Goal: Task Accomplishment & Management: Use online tool/utility

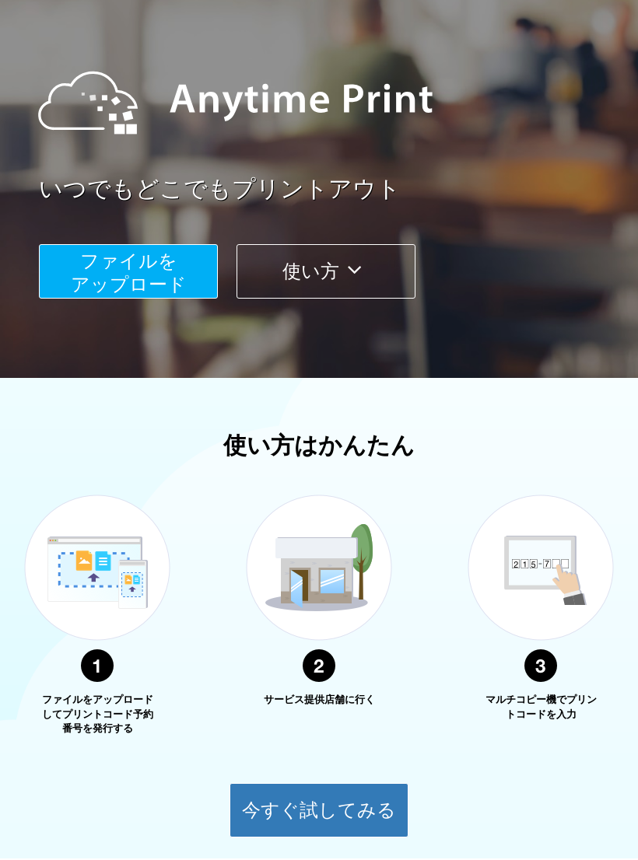
scroll to position [253, 0]
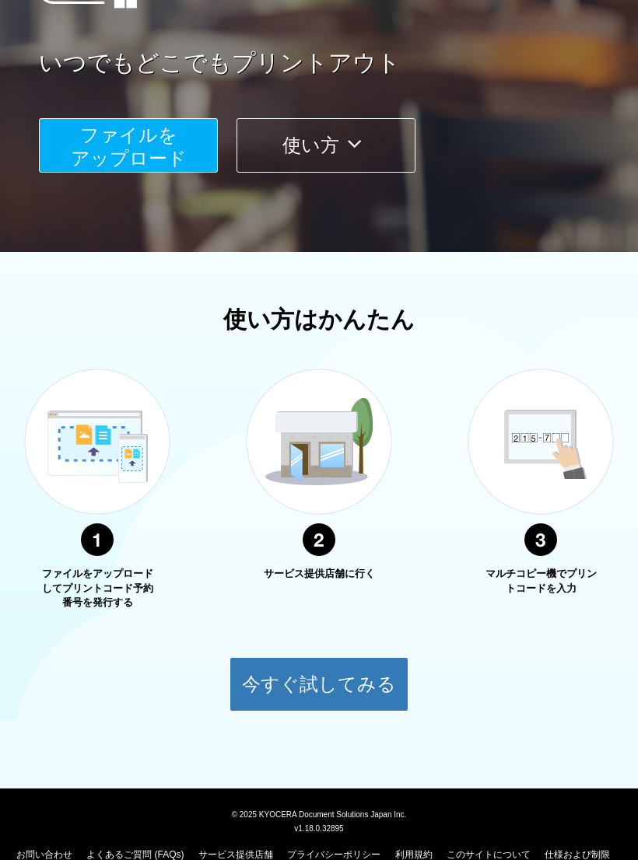
click at [332, 687] on button "今すぐ試してみる" at bounding box center [318, 684] width 179 height 54
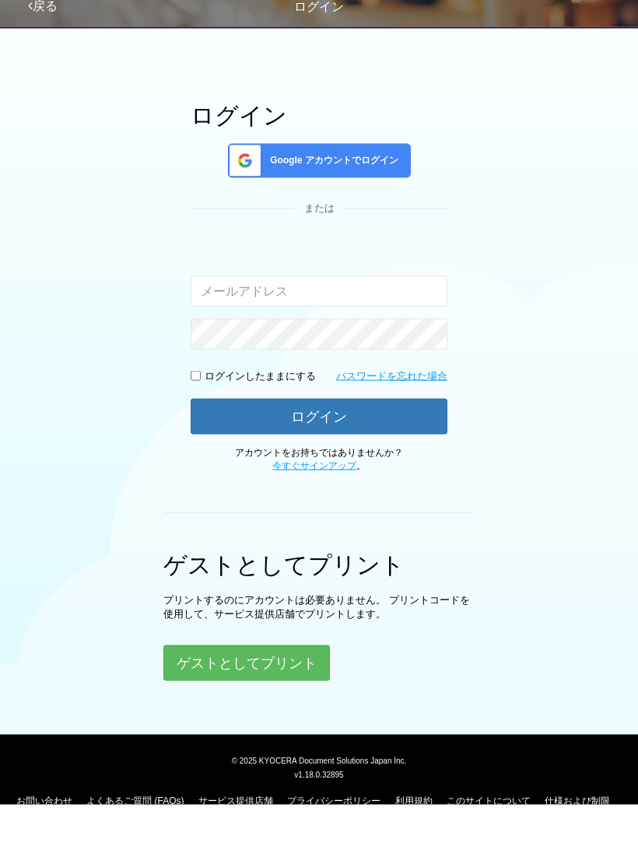
scroll to position [41, 0]
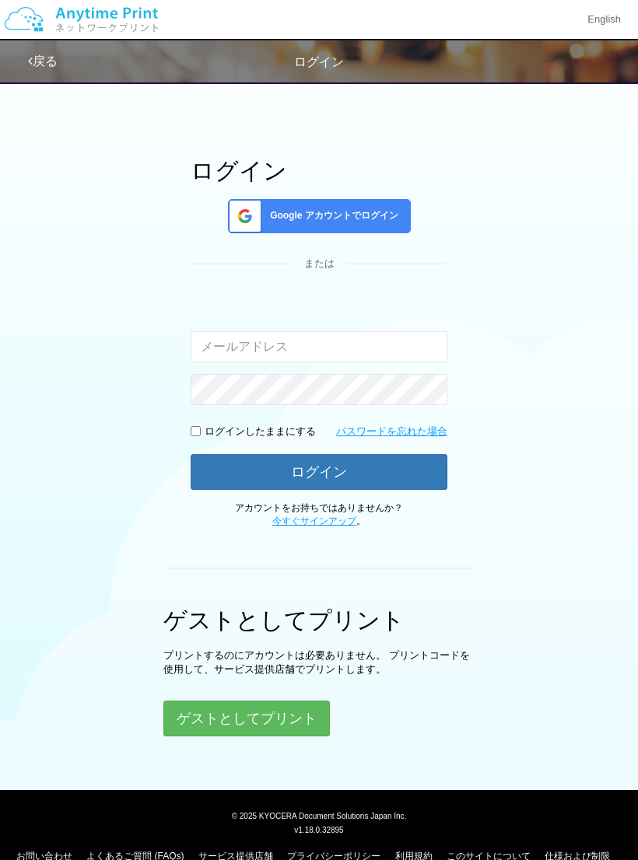
click at [281, 723] on button "ゲストとしてプリント" at bounding box center [246, 718] width 166 height 36
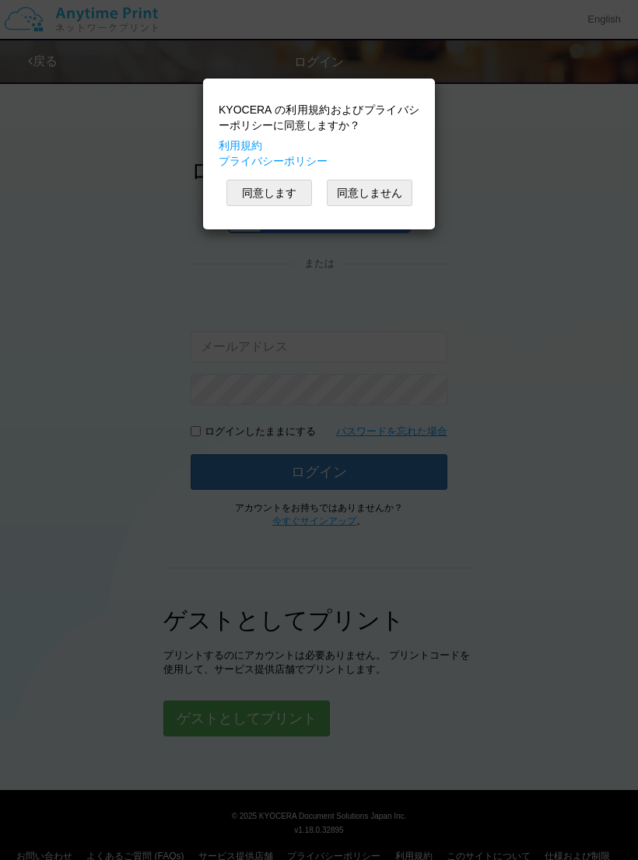
click at [283, 201] on button "同意します" at bounding box center [269, 193] width 86 height 26
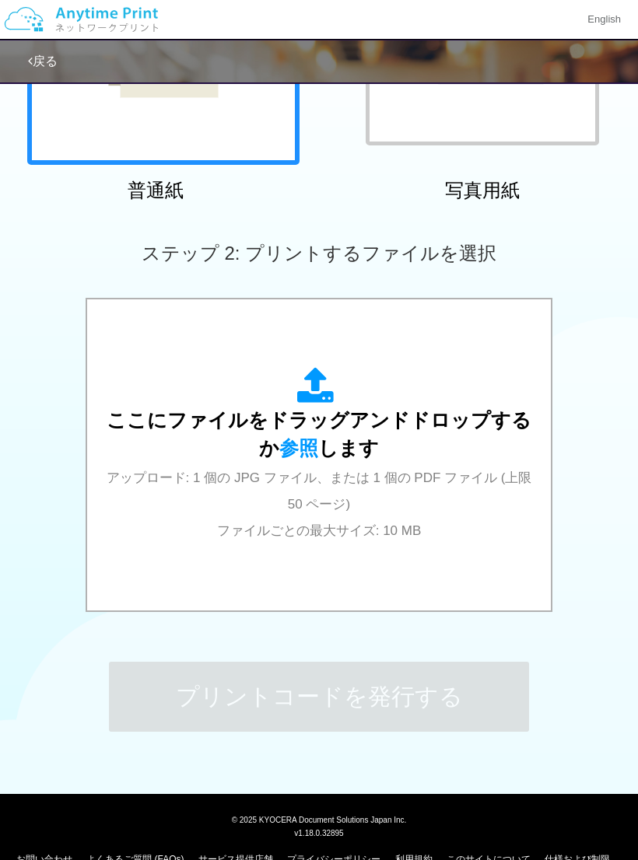
scroll to position [298, 0]
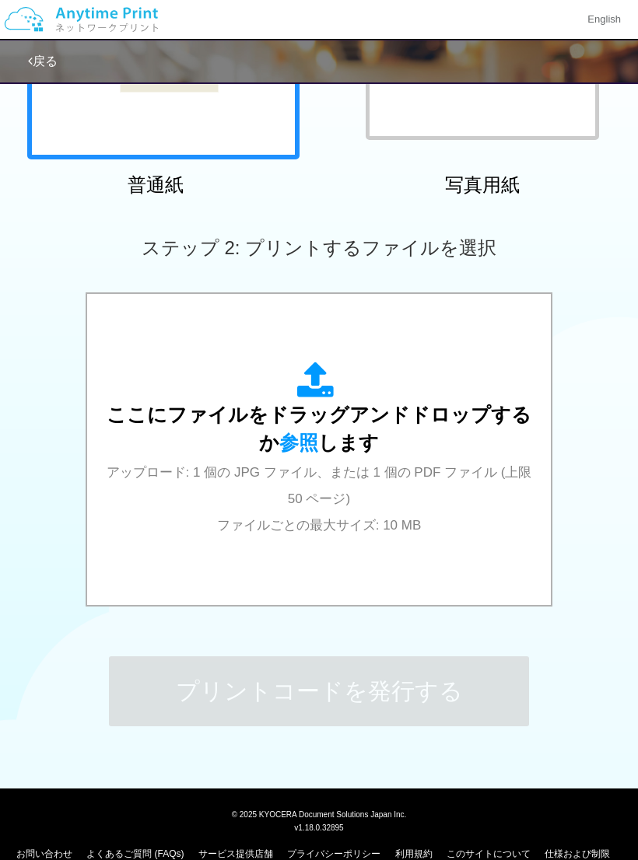
click at [302, 442] on span "参照" at bounding box center [298, 442] width 39 height 22
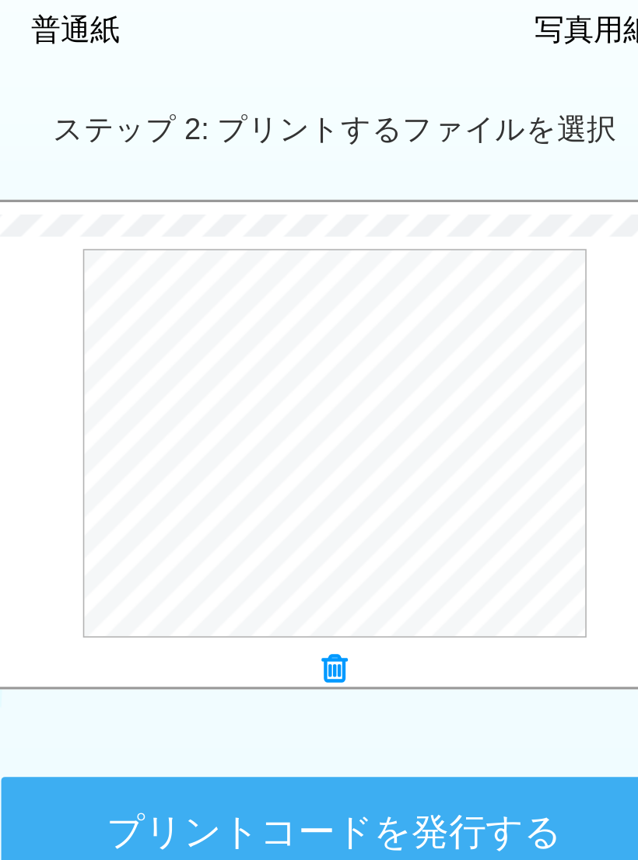
click at [0, 0] on button "プレビュー" at bounding box center [0, 0] width 0 height 0
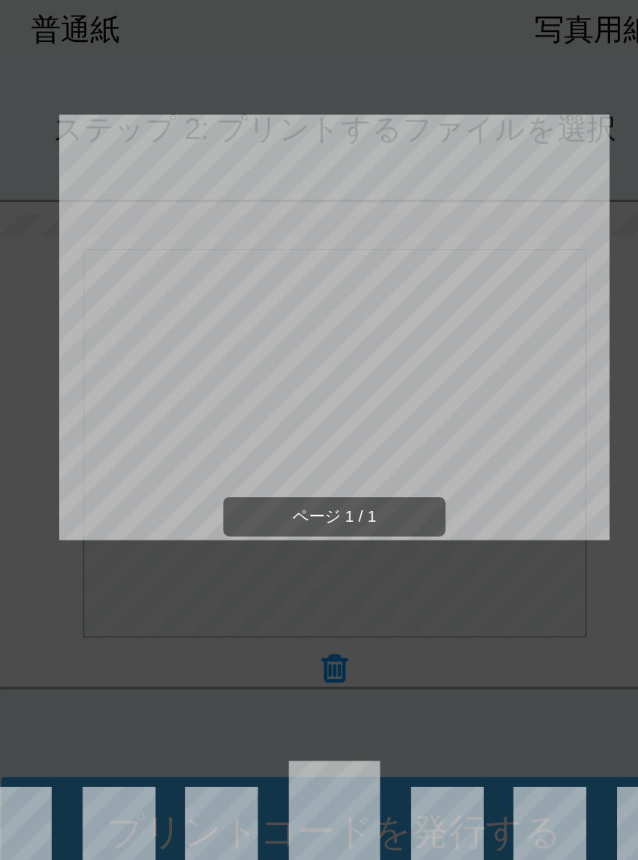
click at [314, 411] on div "ページ 1 / 1" at bounding box center [318, 385] width 347 height 491
click at [249, 480] on span "ページ 1 / 1" at bounding box center [319, 493] width 140 height 26
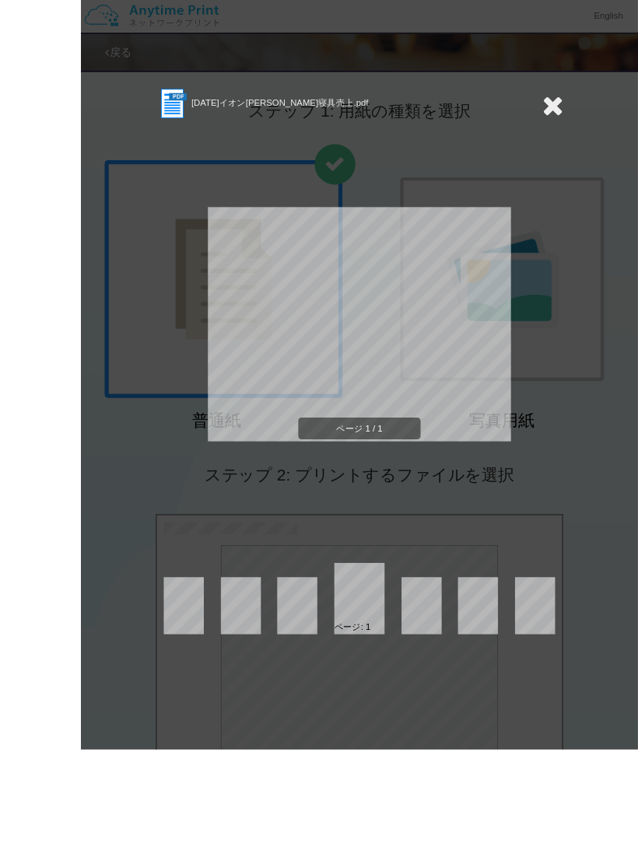
scroll to position [128, 0]
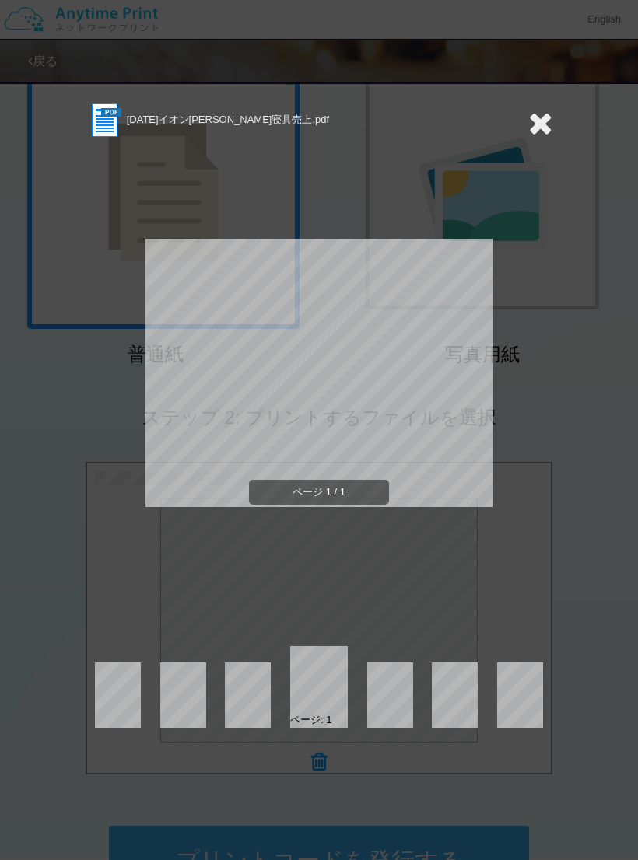
click at [536, 135] on icon at bounding box center [540, 122] width 24 height 31
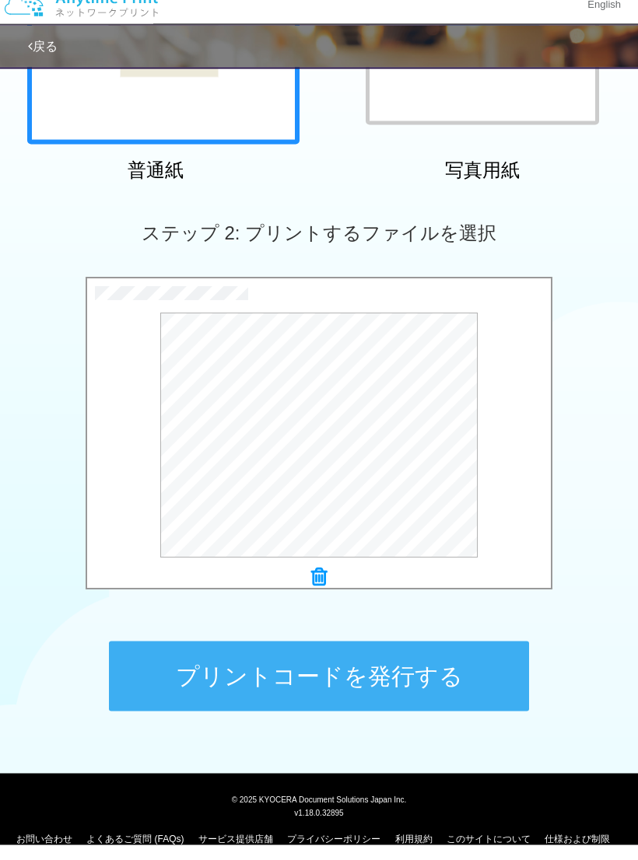
scroll to position [298, 0]
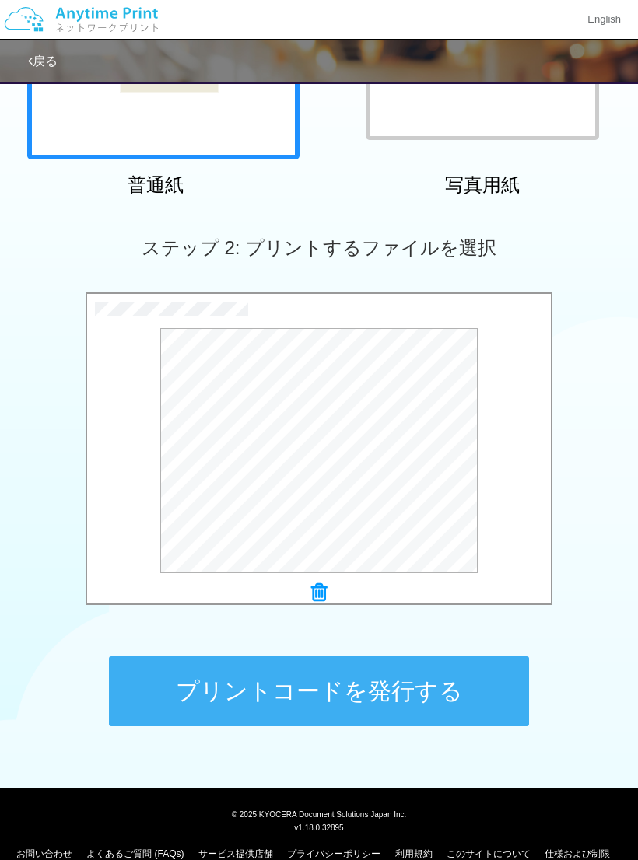
click at [375, 693] on button "プリントコードを発行する" at bounding box center [319, 691] width 420 height 70
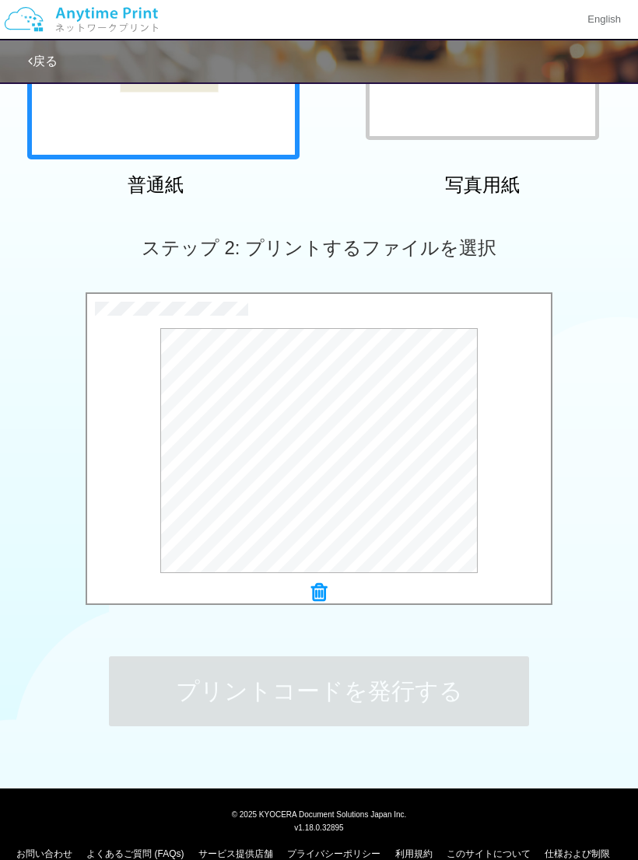
scroll to position [0, 0]
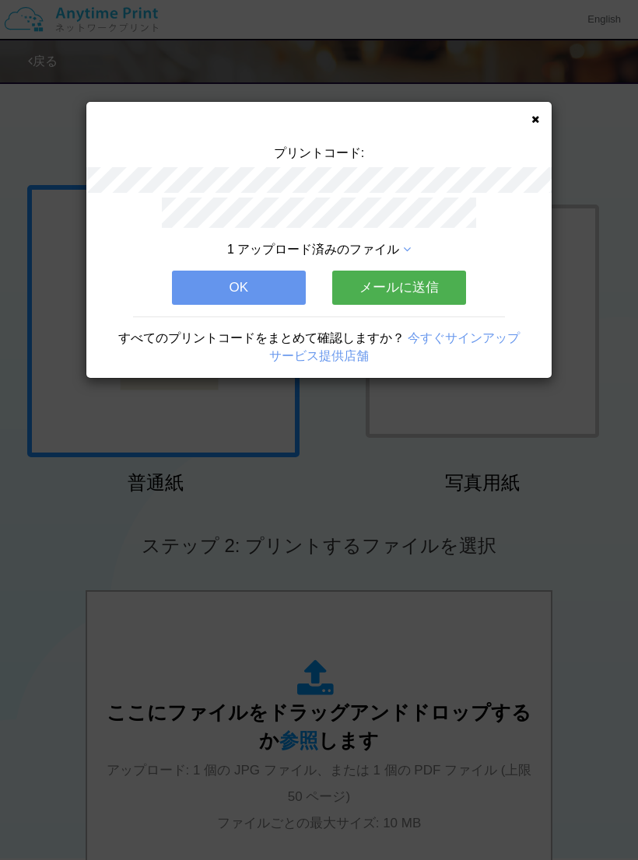
click at [238, 292] on button "OK" at bounding box center [239, 288] width 134 height 34
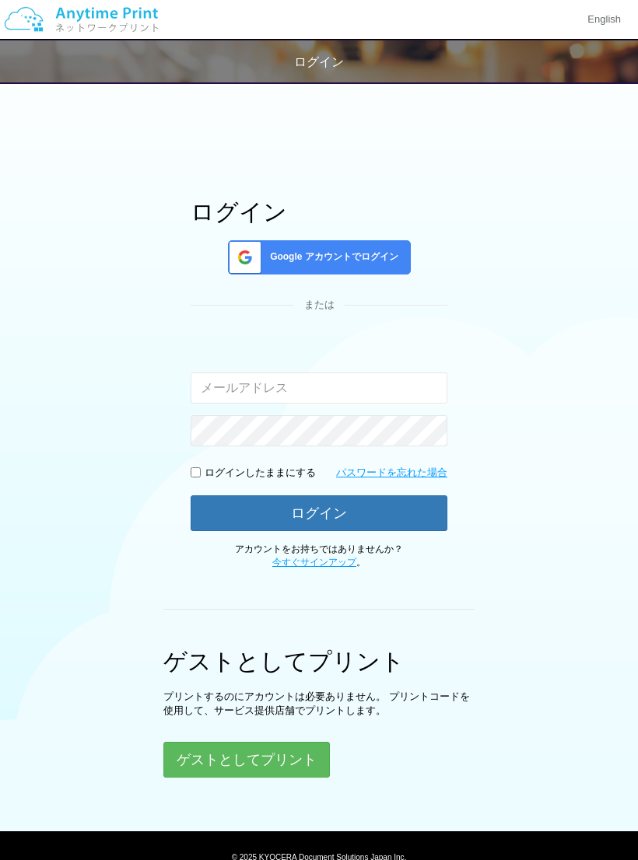
scroll to position [42, 0]
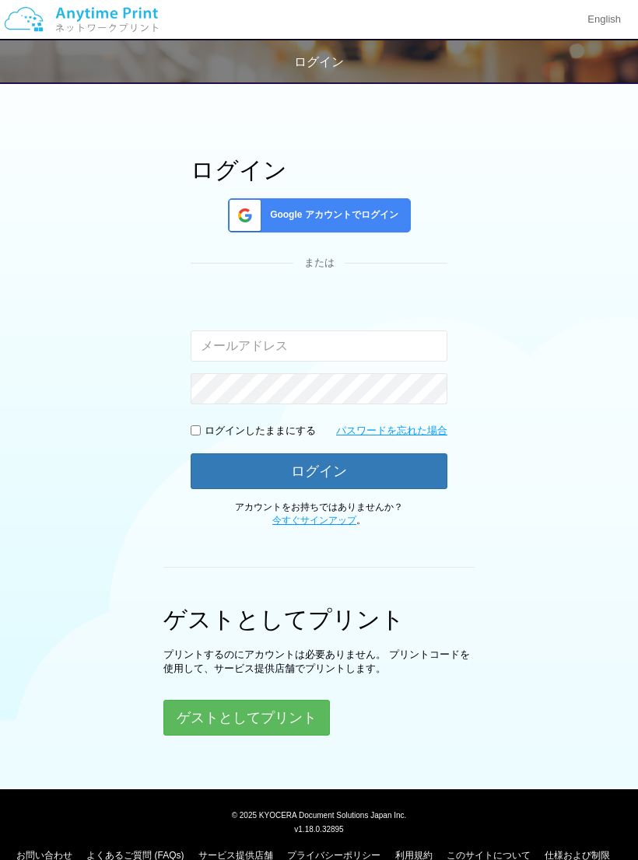
click at [267, 714] on button "ゲストとしてプリント" at bounding box center [246, 718] width 166 height 36
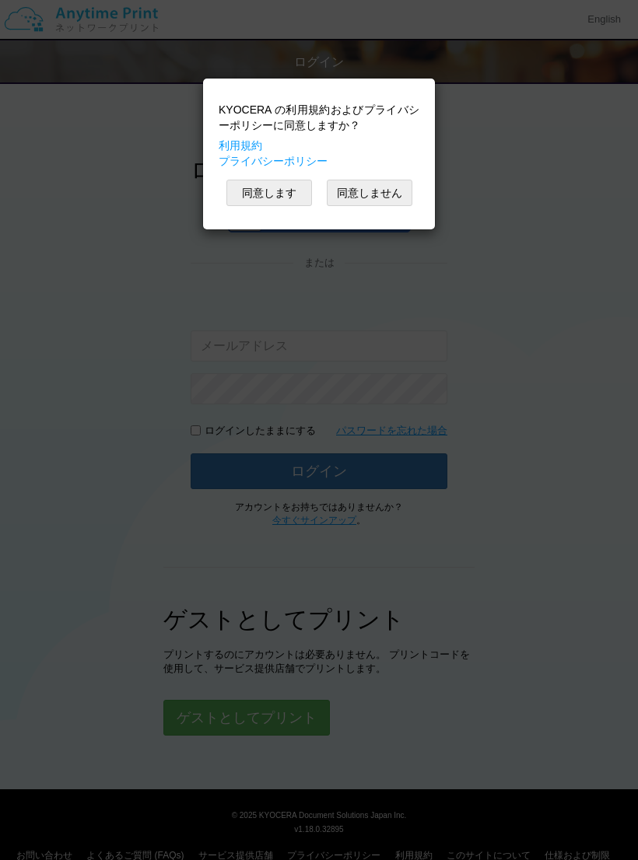
click at [272, 191] on button "同意します" at bounding box center [269, 193] width 86 height 26
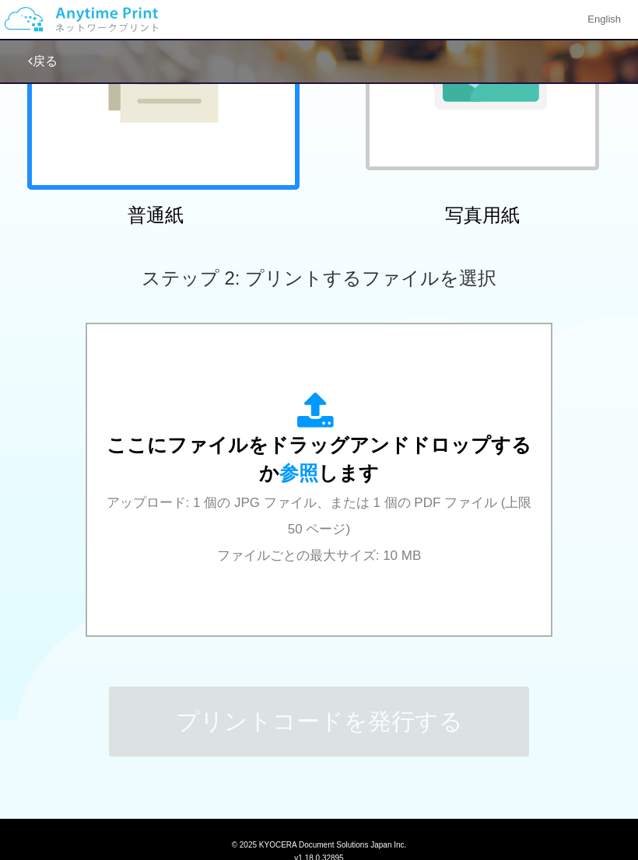
scroll to position [298, 0]
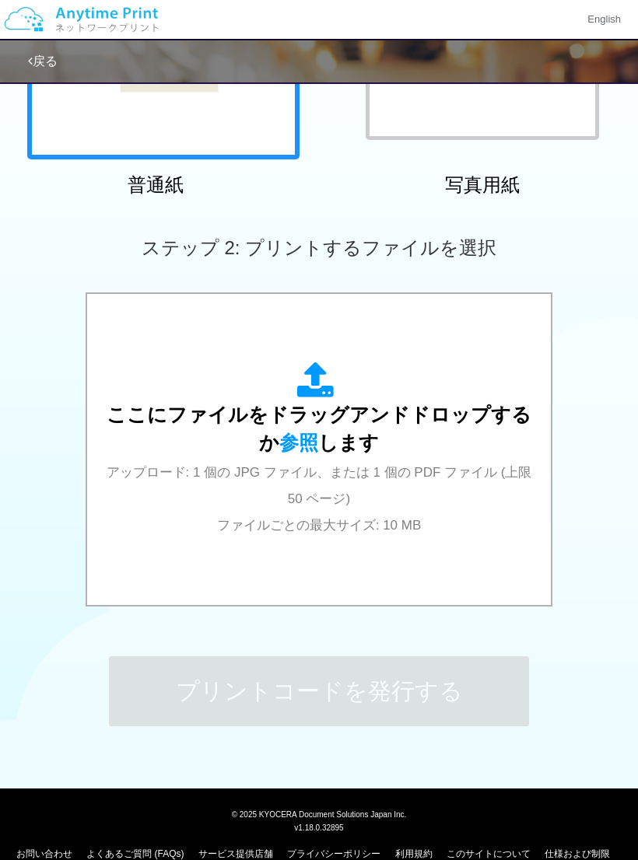
click at [403, 432] on div "ここにファイルをドラッグアンドドロップするか 参照 します アップロード: 1 個の JPG ファイル、または 1 個の PDF ファイル (上限 50 ペー…" at bounding box center [319, 450] width 432 height 176
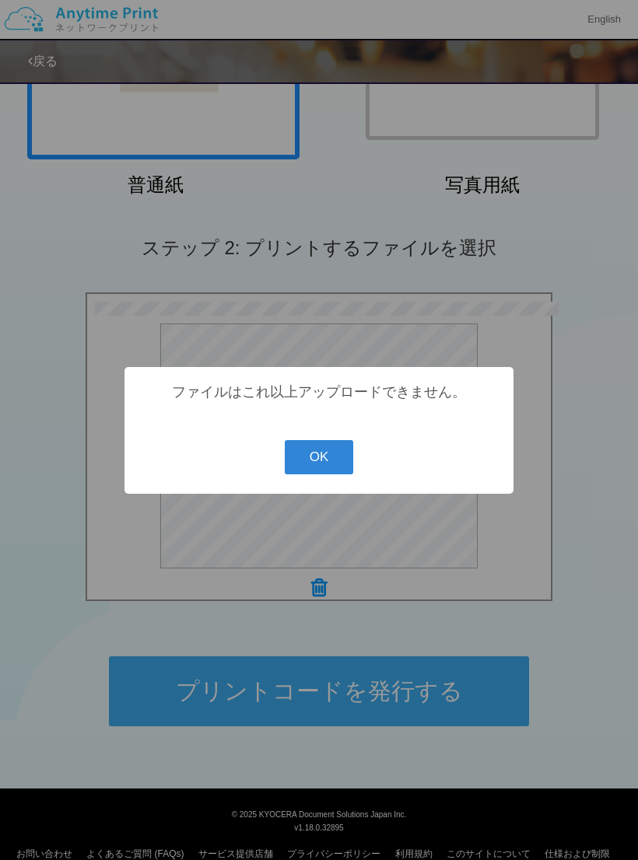
click at [325, 463] on button "OK" at bounding box center [319, 457] width 69 height 34
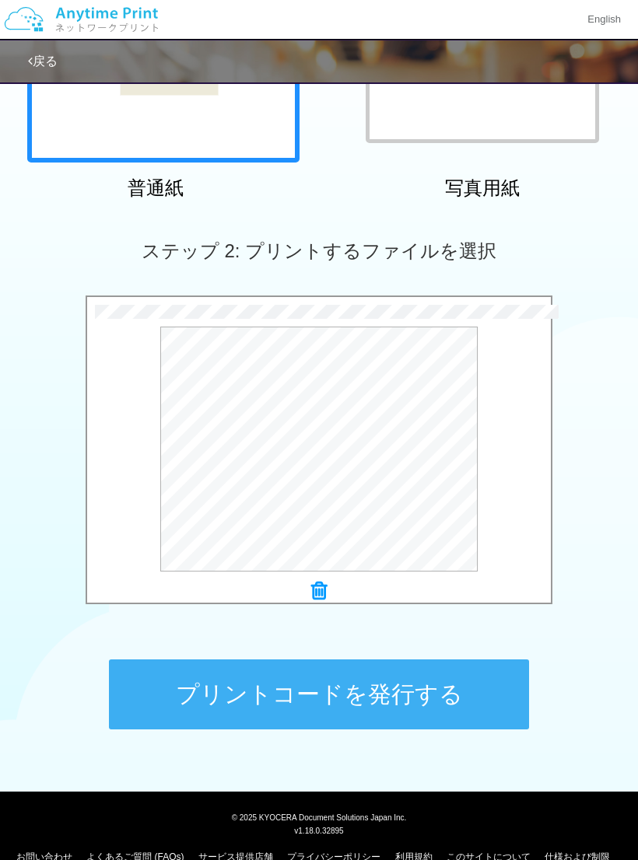
scroll to position [294, 0]
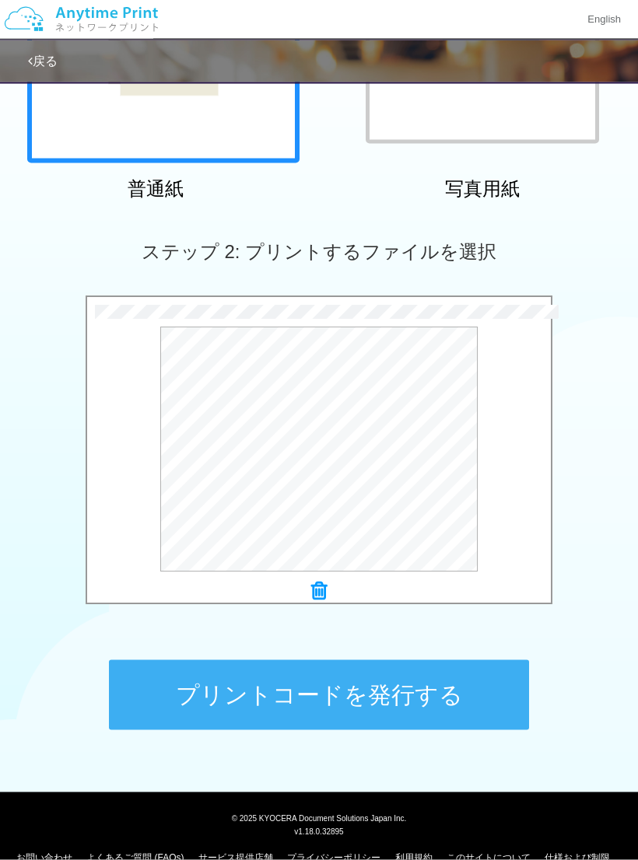
click at [371, 713] on button "プリントコードを発行する" at bounding box center [319, 695] width 420 height 70
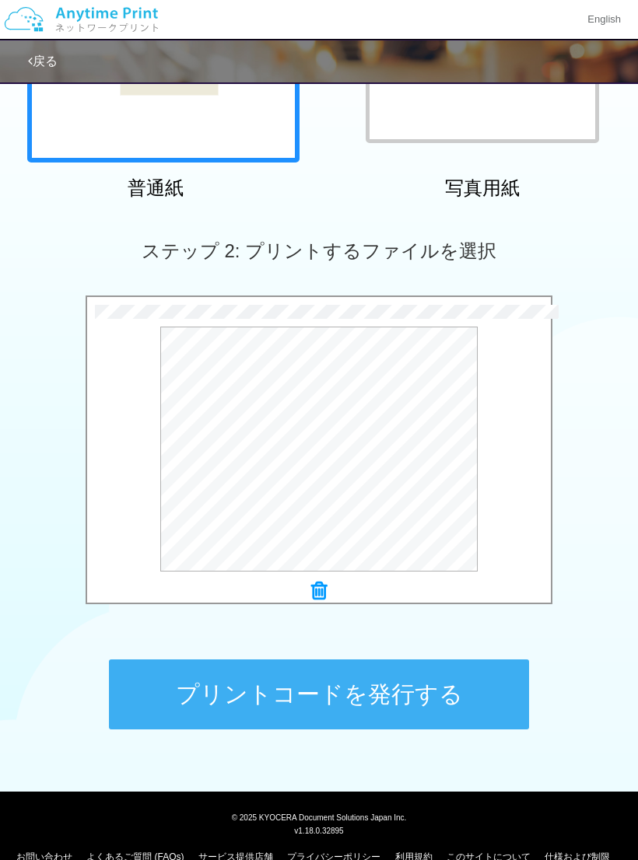
scroll to position [0, 0]
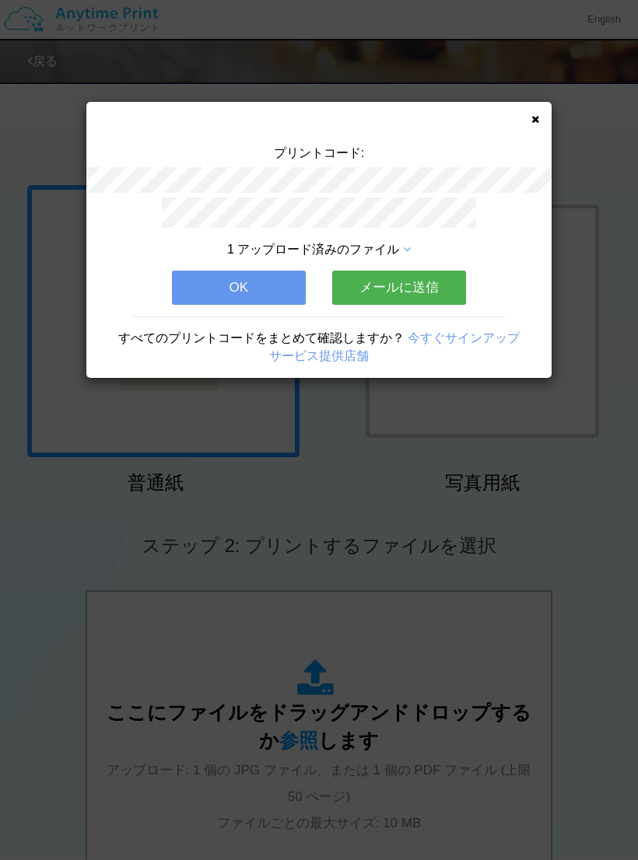
click at [260, 288] on button "OK" at bounding box center [239, 288] width 134 height 34
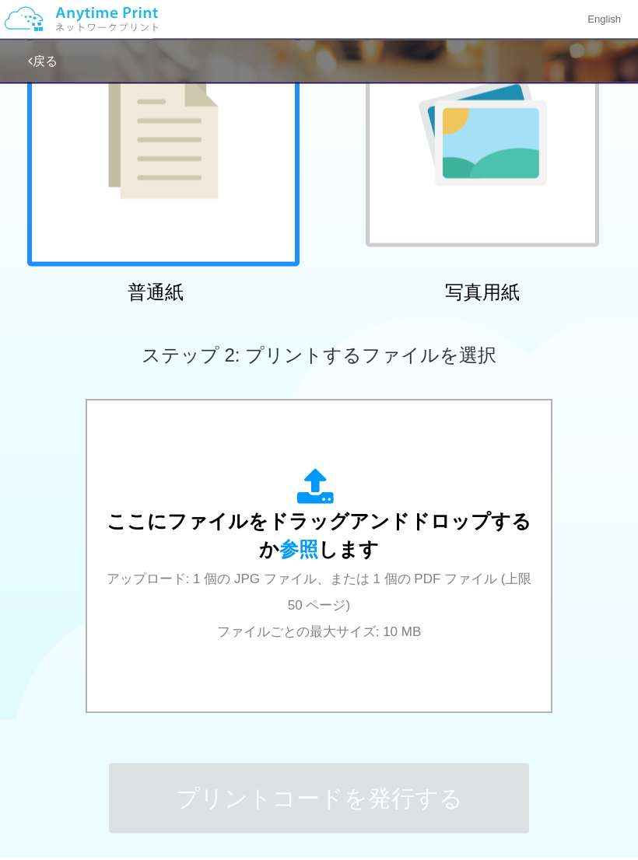
scroll to position [191, 0]
click at [365, 544] on span "ここにファイルをドラッグアンドドロップするか 参照 します" at bounding box center [319, 535] width 424 height 50
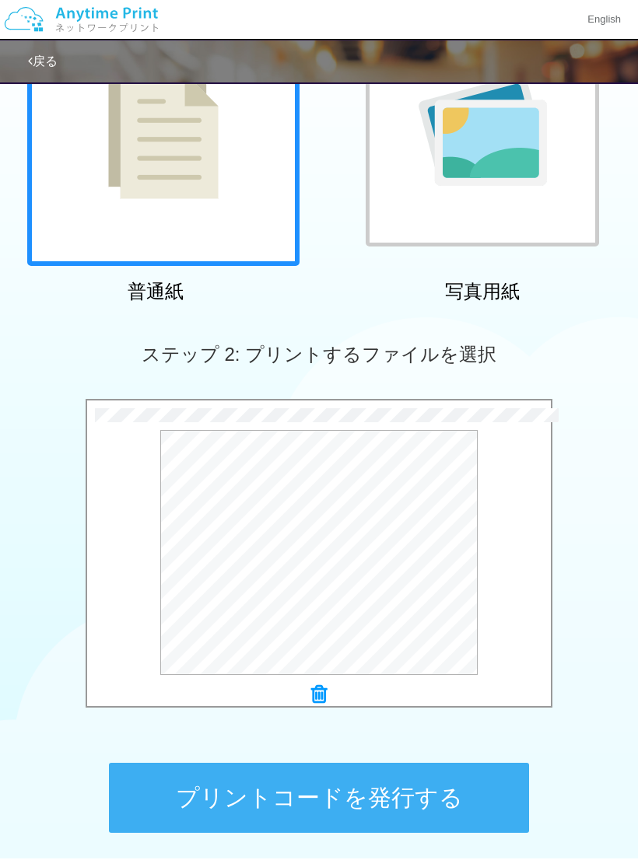
click at [379, 804] on button "プリントコードを発行する" at bounding box center [319, 798] width 420 height 70
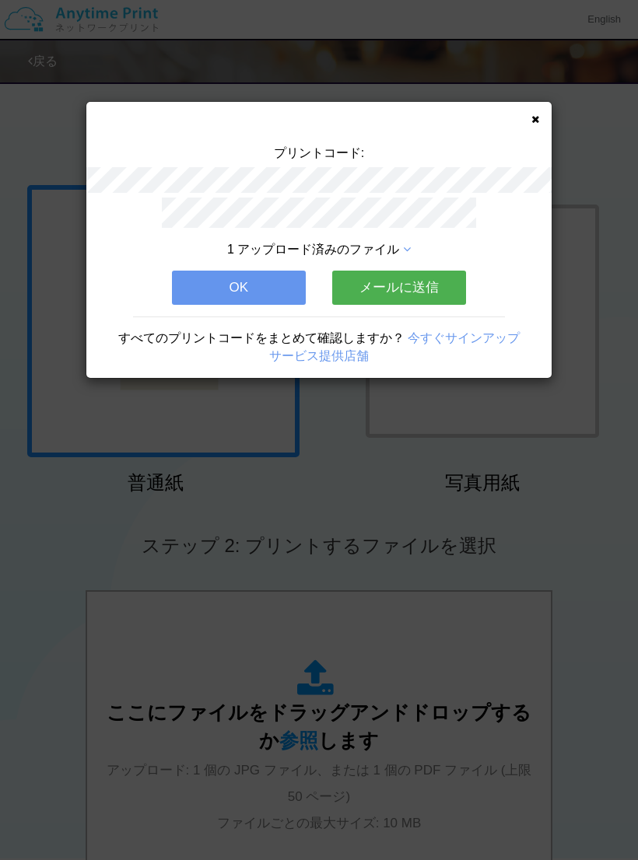
click at [247, 287] on button "OK" at bounding box center [239, 288] width 134 height 34
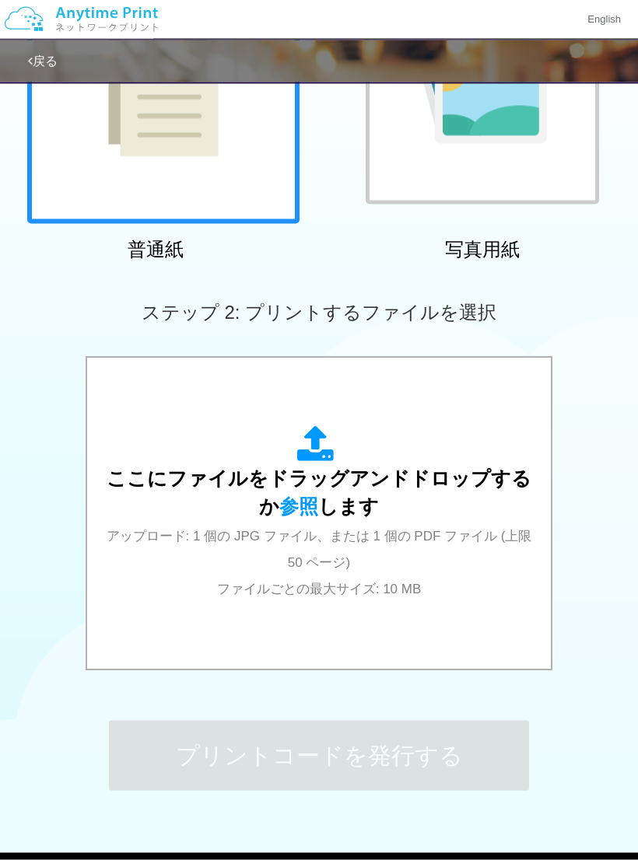
scroll to position [298, 0]
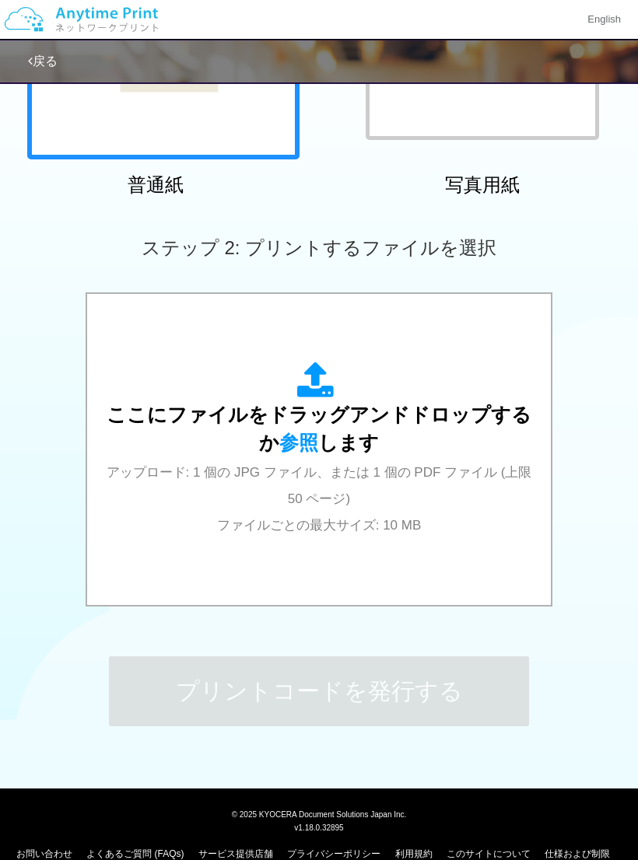
click at [335, 417] on span "ここにファイルをドラッグアンドドロップするか 参照 します" at bounding box center [319, 428] width 424 height 50
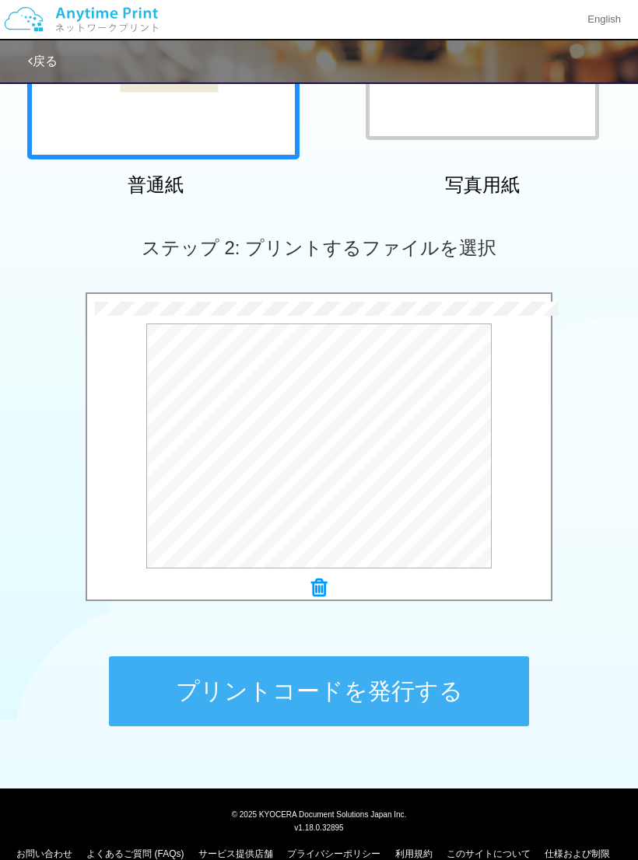
click at [351, 710] on button "プリントコードを発行する" at bounding box center [319, 691] width 420 height 70
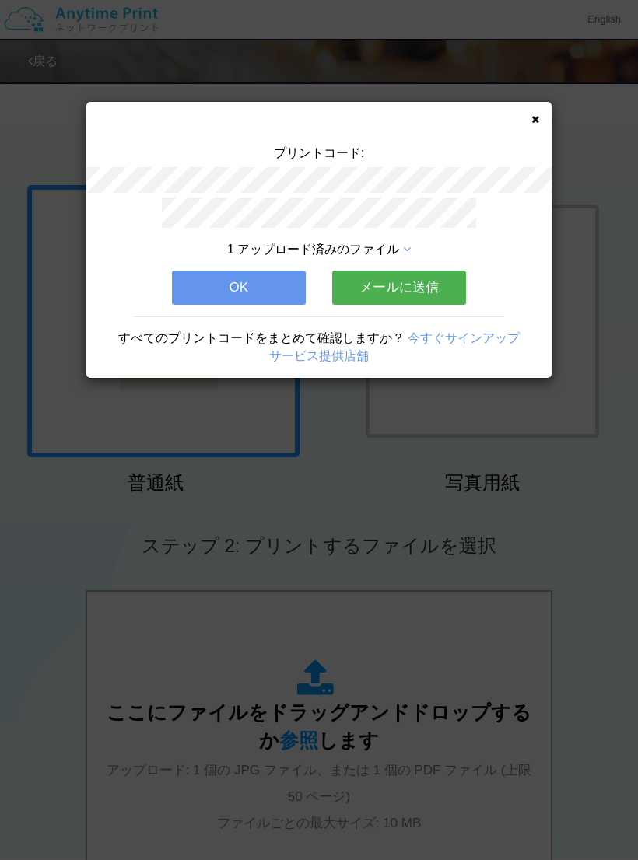
click at [224, 296] on button "OK" at bounding box center [239, 288] width 134 height 34
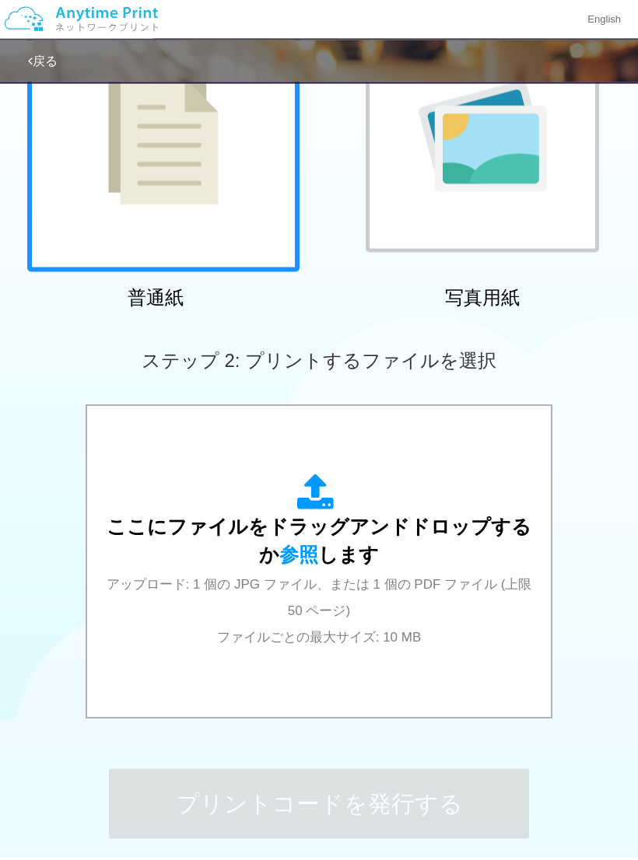
scroll to position [186, 0]
click at [341, 575] on div "ここにファイルをドラッグアンドドロップするか 参照 します アップロード: 1 個の JPG ファイル、または 1 個の PDF ファイル (上限 50 ペー…" at bounding box center [319, 561] width 432 height 176
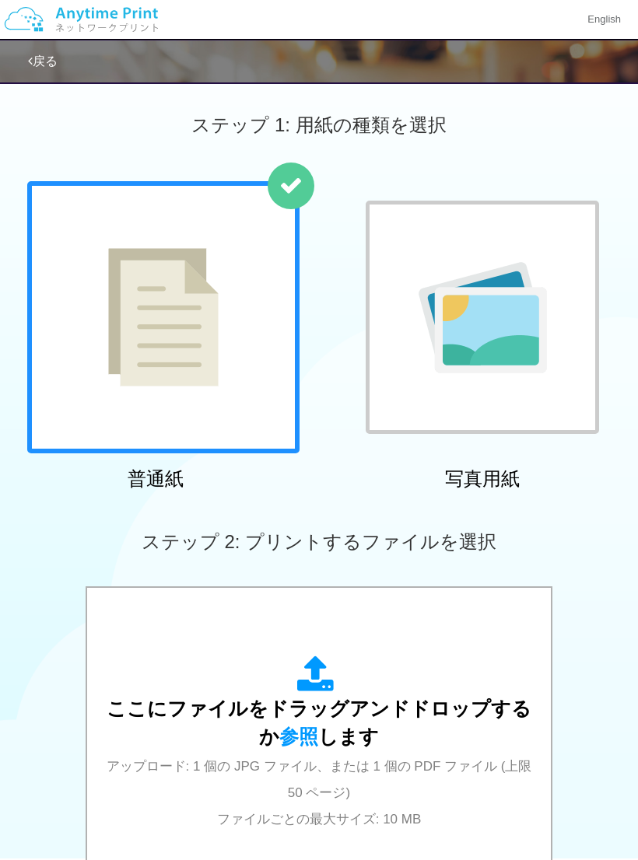
scroll to position [15, 0]
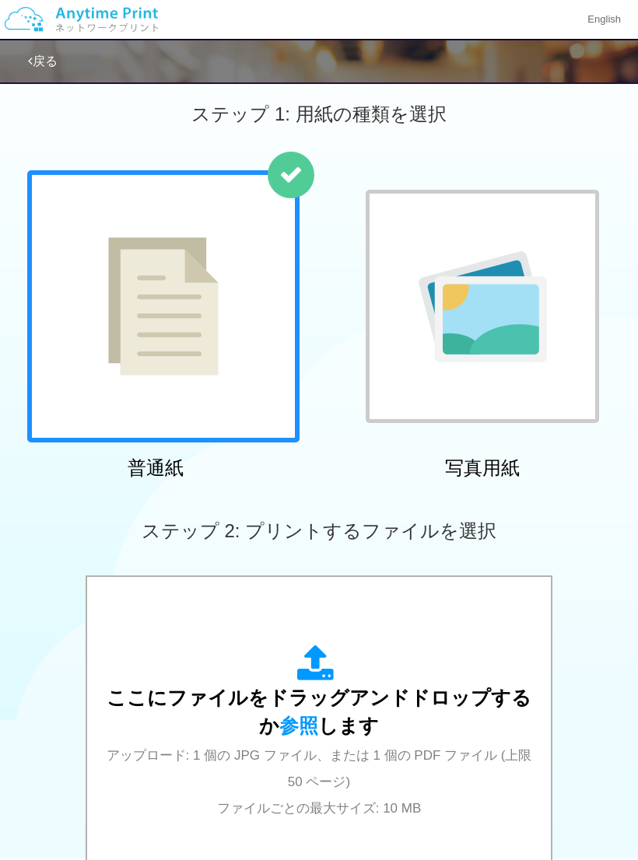
click at [44, 56] on link "戻る" at bounding box center [43, 60] width 30 height 13
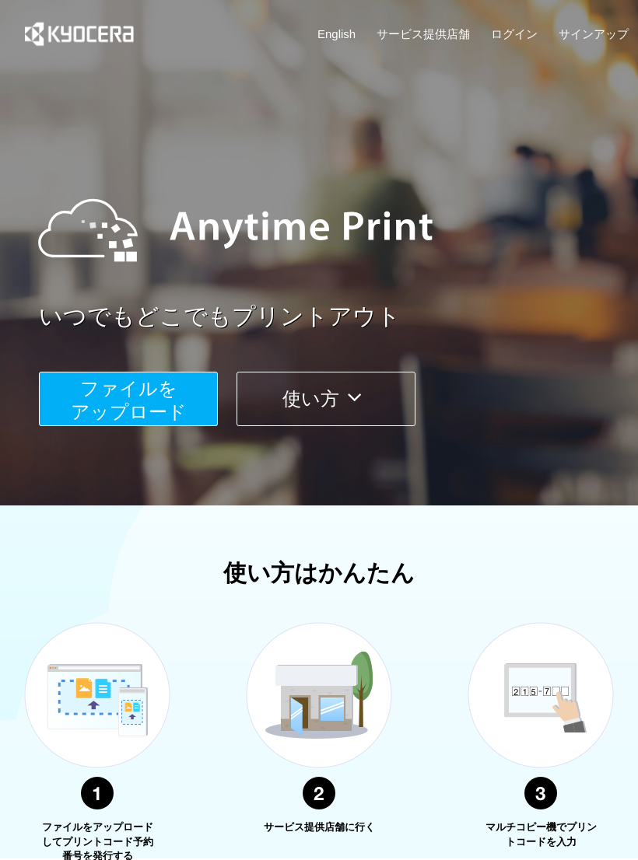
click at [162, 403] on span "ファイルを ​​アップロード" at bounding box center [129, 400] width 116 height 44
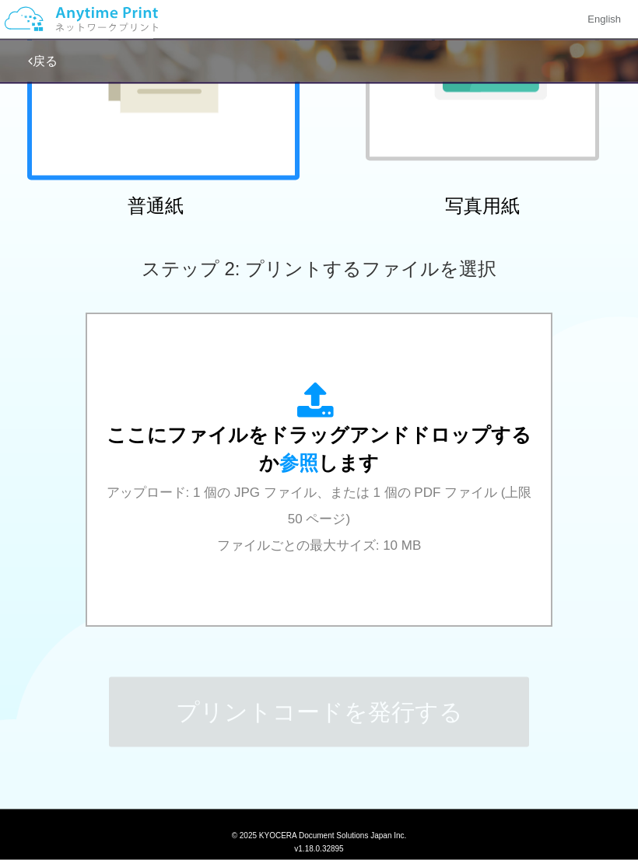
scroll to position [278, 0]
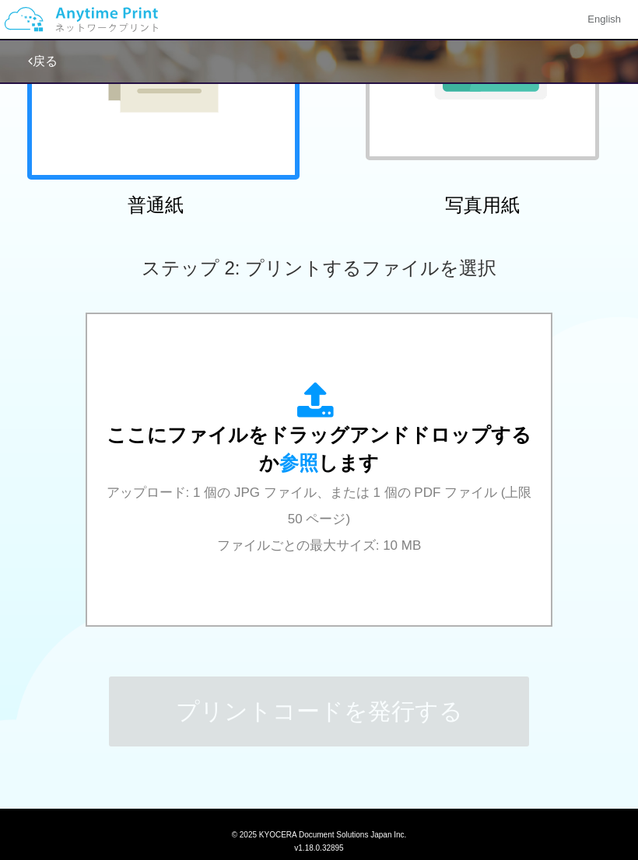
click at [327, 468] on span "ここにファイルをドラッグアンドドロップするか 参照 します" at bounding box center [319, 449] width 424 height 50
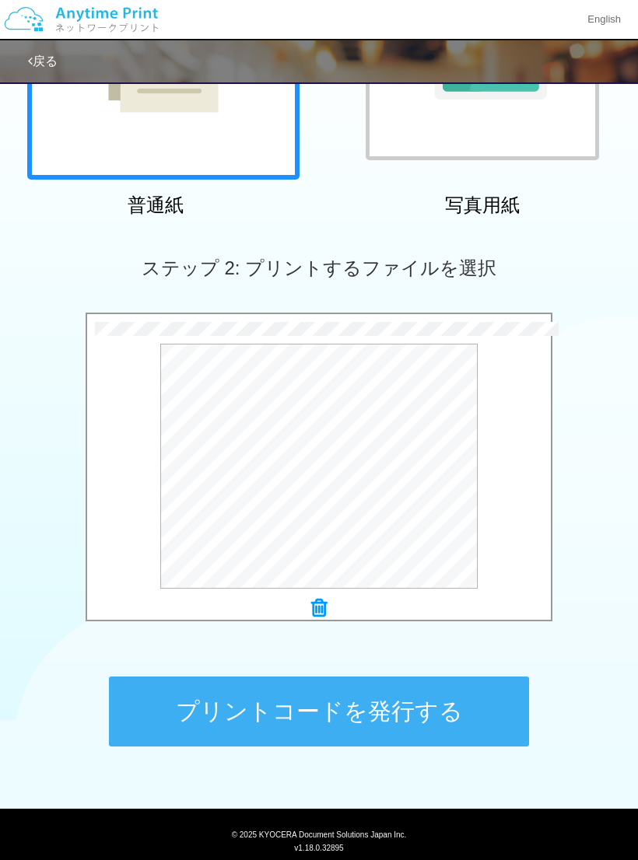
click at [0, 0] on button "プレビュー" at bounding box center [0, 0] width 0 height 0
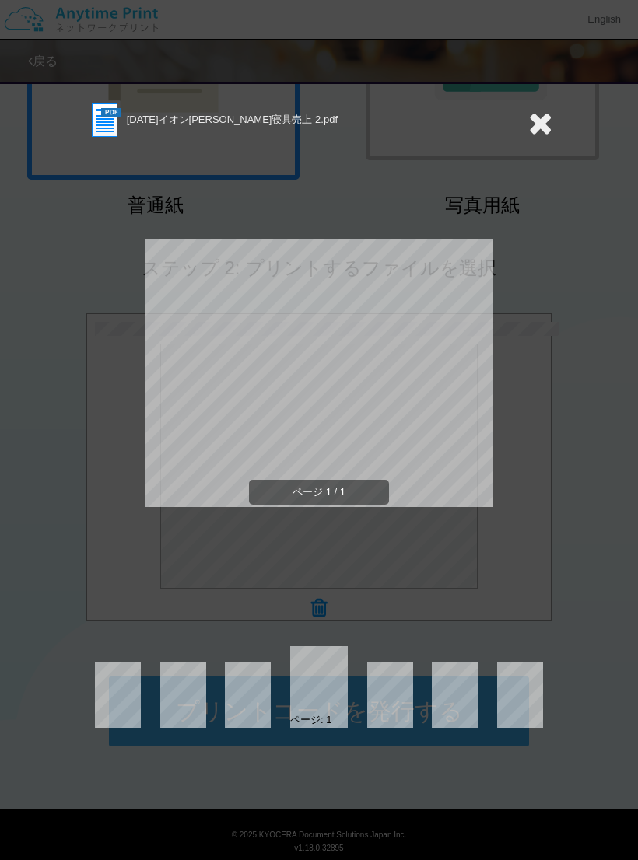
click at [520, 591] on div "[DATE]イオン[PERSON_NAME]寝具売上 2.pdf ページ 1 / 1 ページ: 1" at bounding box center [319, 414] width 466 height 627
click at [529, 130] on icon at bounding box center [540, 122] width 24 height 31
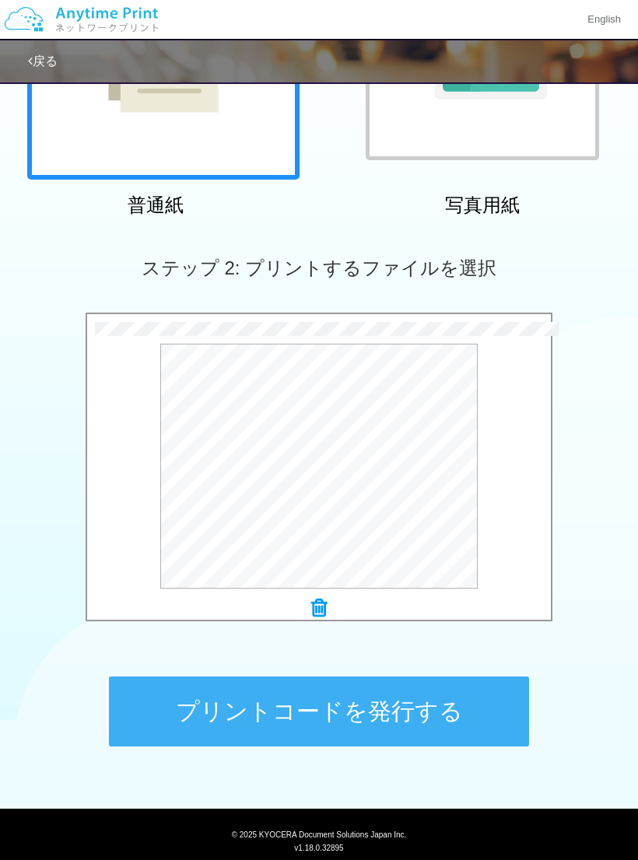
click at [319, 721] on button "プリントコードを発行する" at bounding box center [319, 711] width 420 height 70
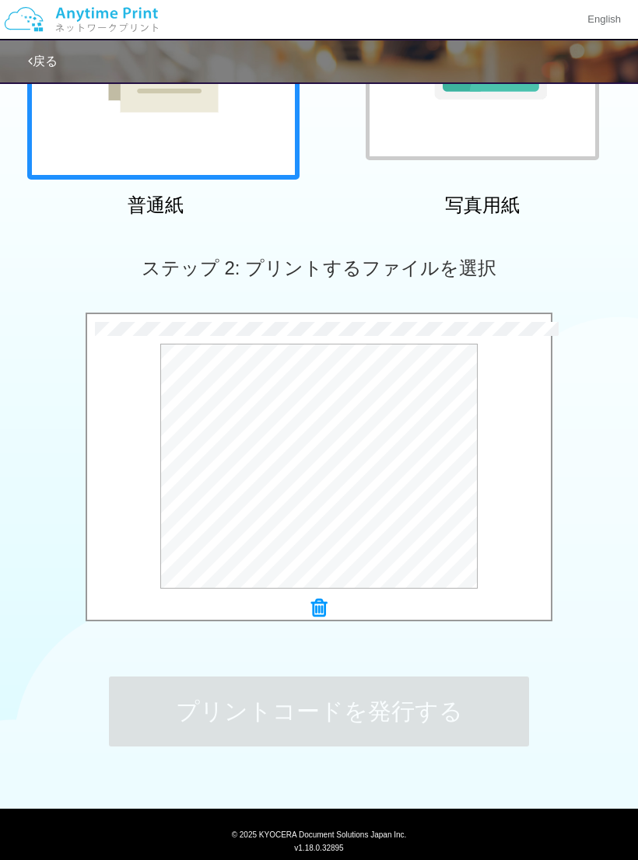
scroll to position [0, 0]
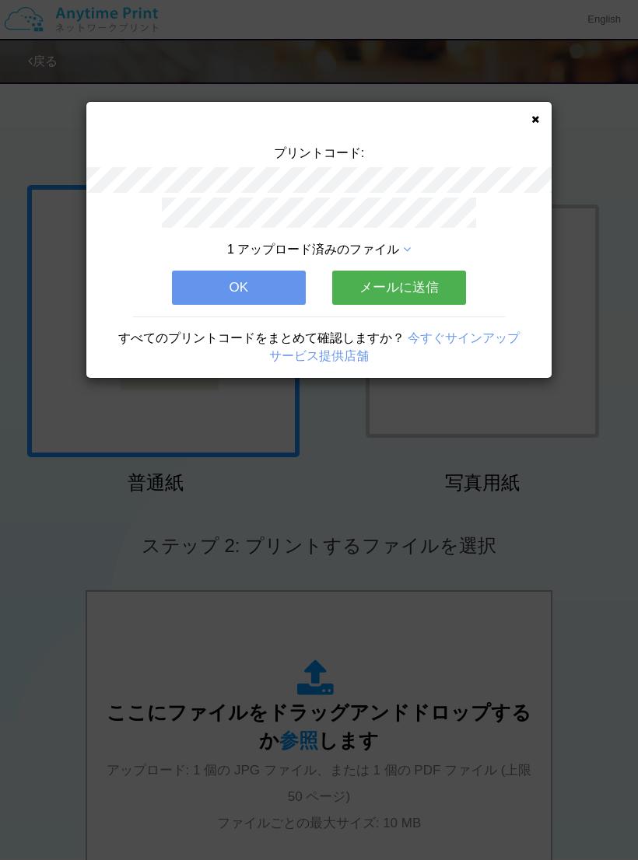
click at [235, 298] on button "OK" at bounding box center [239, 288] width 134 height 34
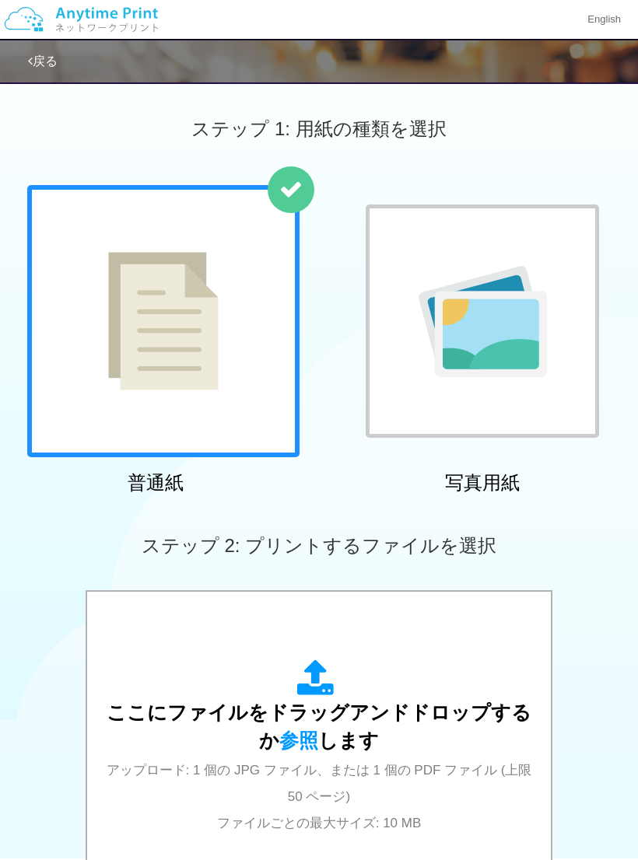
click at [52, 66] on link "戻る" at bounding box center [43, 60] width 30 height 13
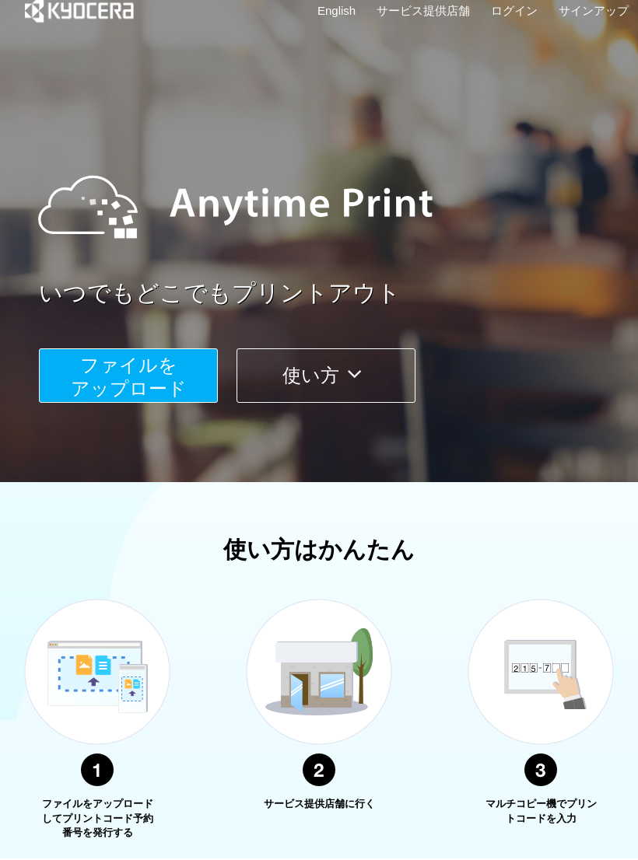
scroll to position [24, 0]
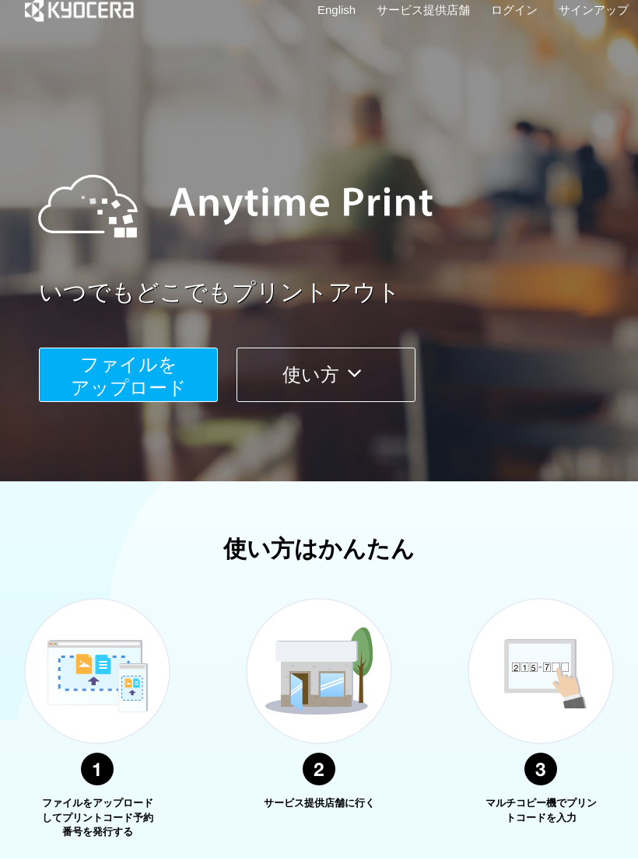
click at [145, 383] on span "ファイルを ​​アップロード" at bounding box center [129, 376] width 116 height 44
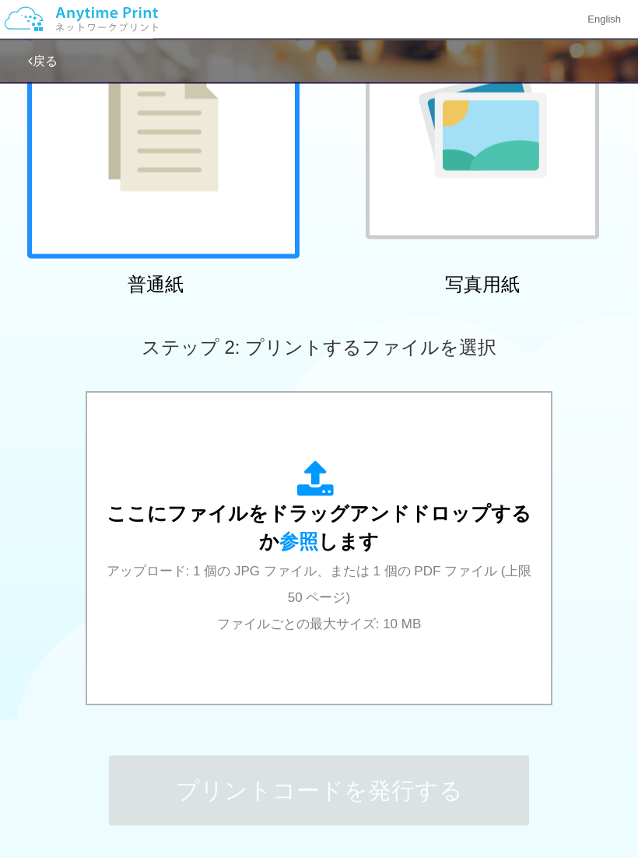
scroll to position [222, 0]
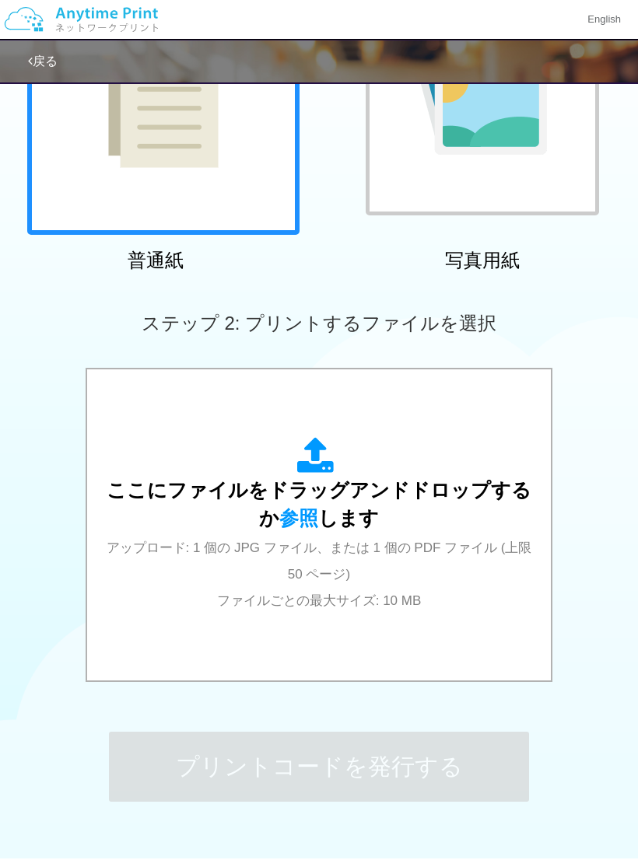
click at [364, 535] on div "ここにファイルをドラッグアンドドロップするか 参照 します アップロード: 1 個の JPG ファイル、または 1 個の PDF ファイル (上限 50 ペー…" at bounding box center [319, 525] width 432 height 176
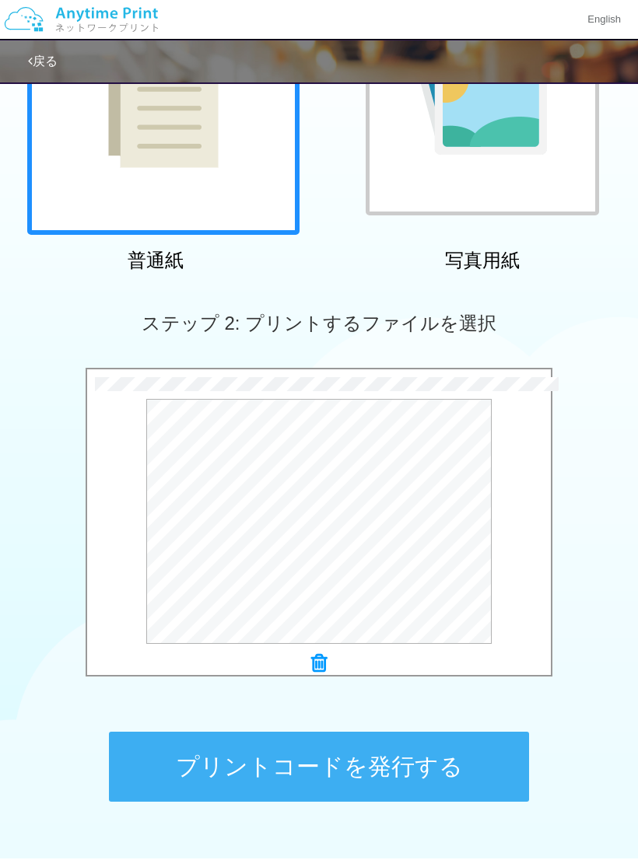
click at [0, 0] on button "プレビュー" at bounding box center [0, 0] width 0 height 0
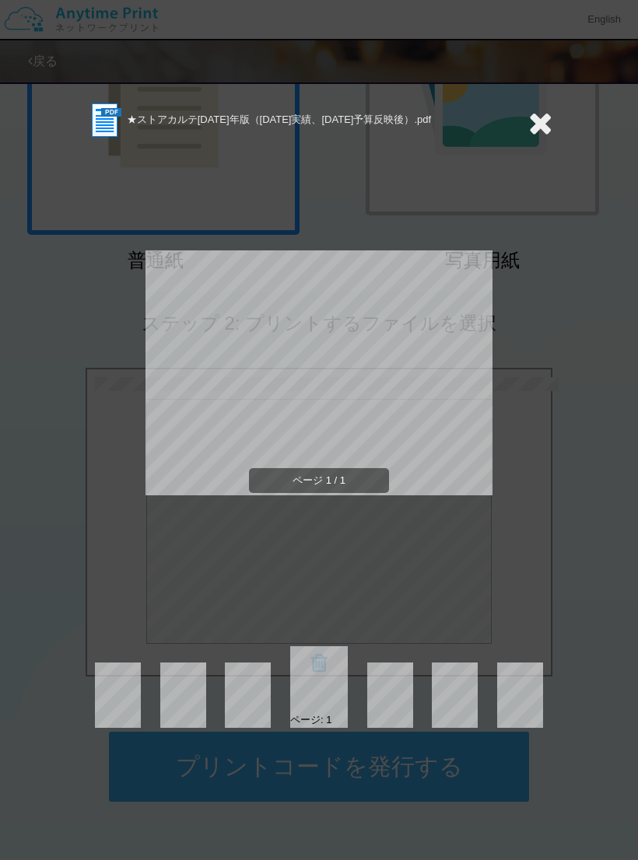
click at [543, 124] on icon at bounding box center [540, 122] width 24 height 31
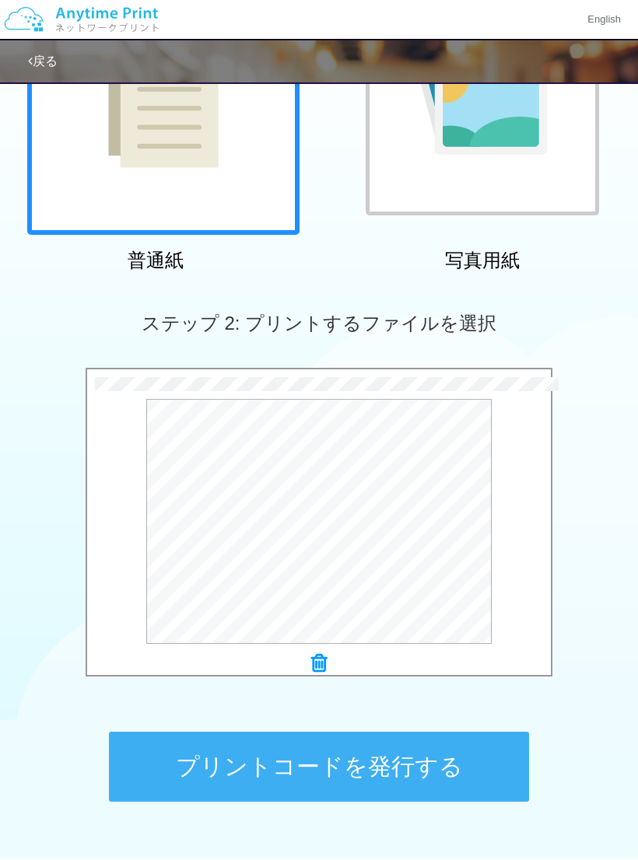
click at [390, 784] on button "プリントコードを発行する" at bounding box center [319, 767] width 420 height 70
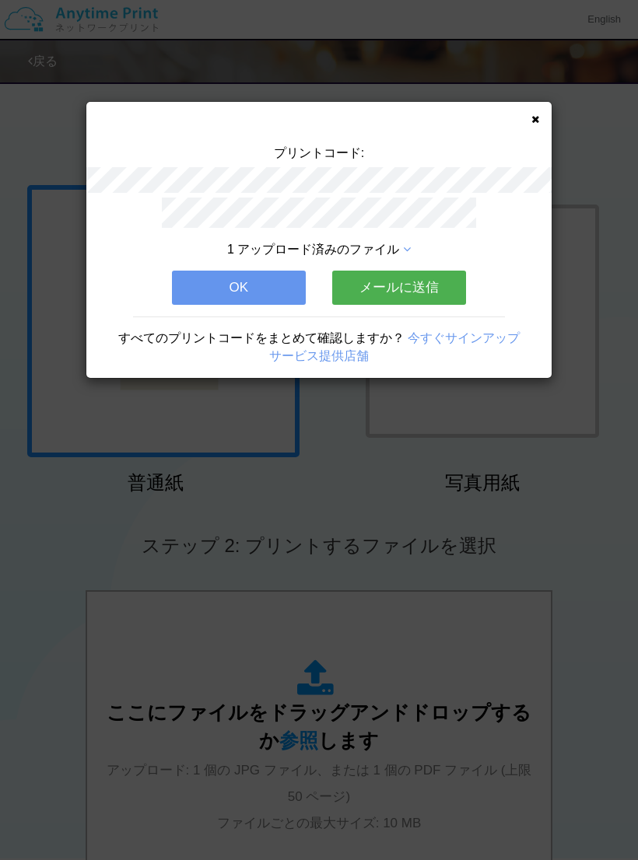
click at [246, 283] on button "OK" at bounding box center [239, 288] width 134 height 34
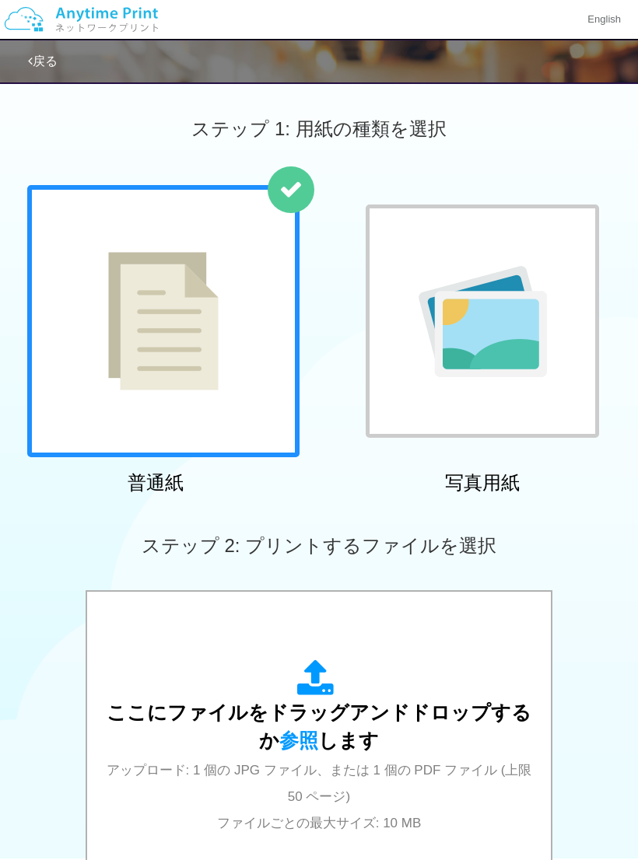
click at [40, 67] on link "戻る" at bounding box center [43, 60] width 30 height 13
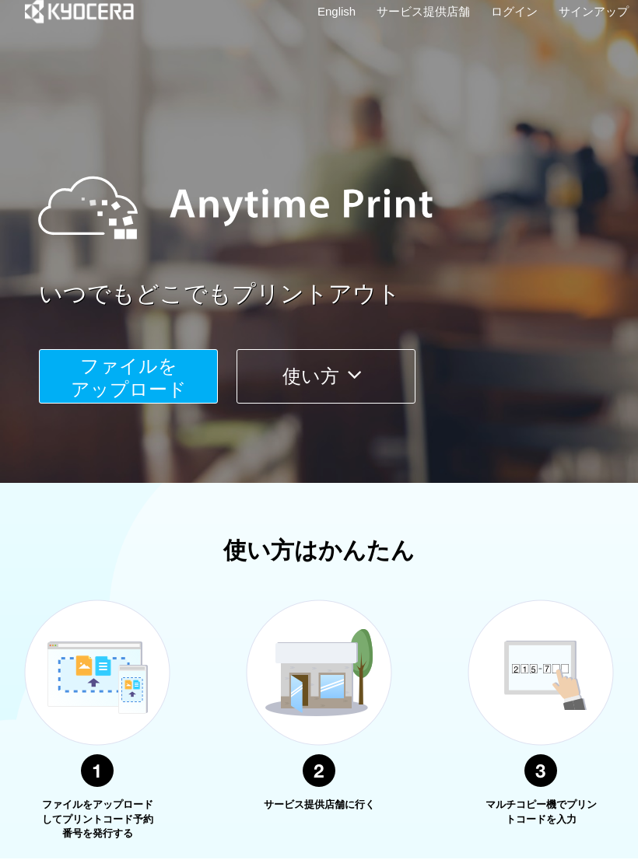
scroll to position [24, 0]
